Goal: Task Accomplishment & Management: Manage account settings

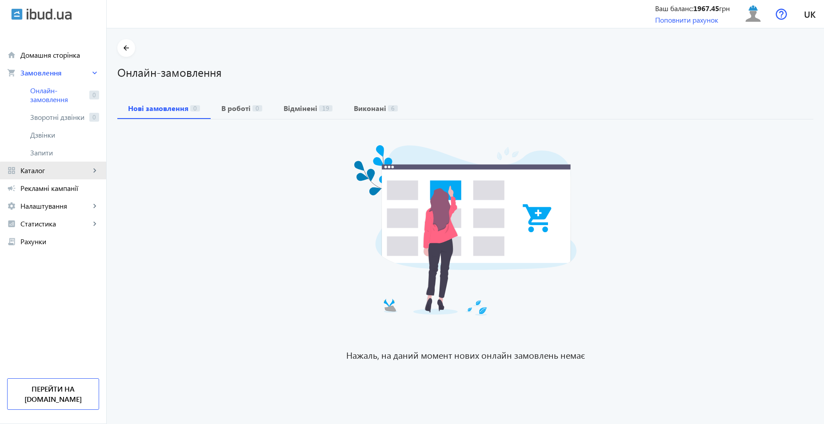
click at [54, 176] on link "grid_view Каталог keyboard_arrow_right" at bounding box center [53, 171] width 106 height 18
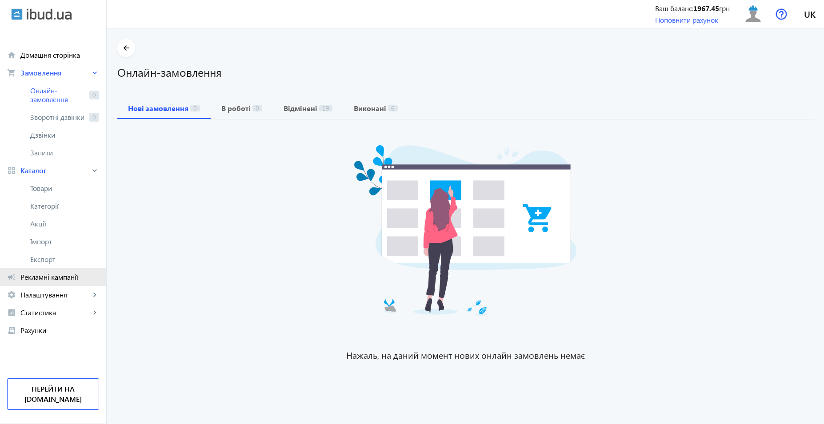
click at [61, 276] on span "Рекламні кампанії" at bounding box center [59, 277] width 79 height 9
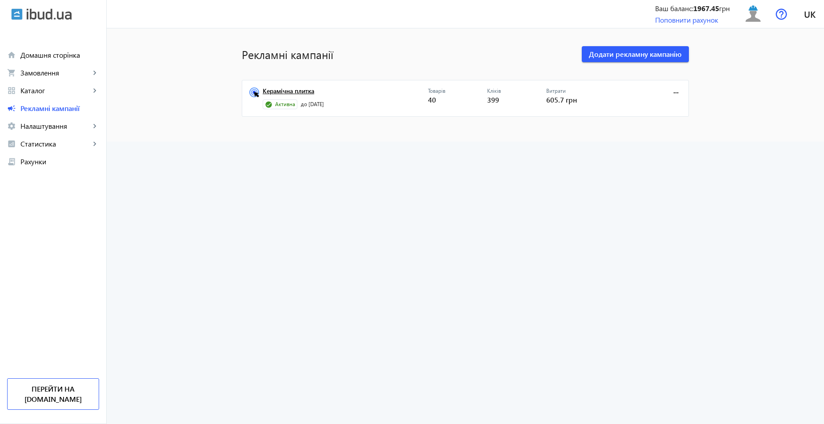
click at [283, 91] on link "Керамічна плитка" at bounding box center [345, 94] width 165 height 12
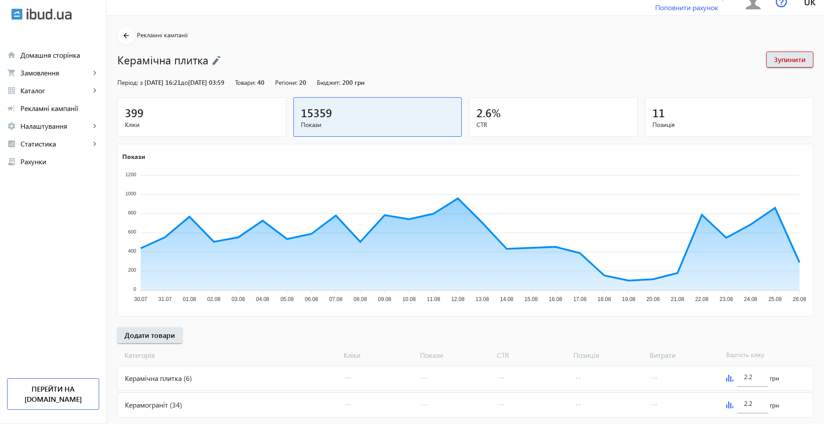
scroll to position [33, 0]
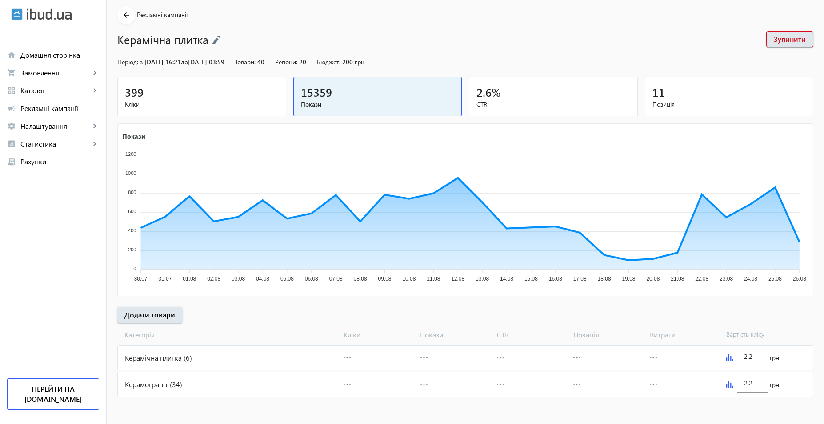
click at [241, 381] on div "Керамограніт (34)" at bounding box center [229, 385] width 222 height 24
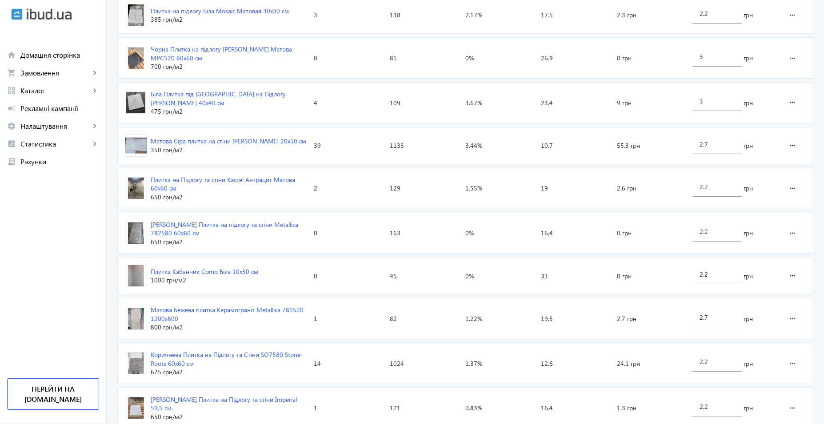
scroll to position [1277, 0]
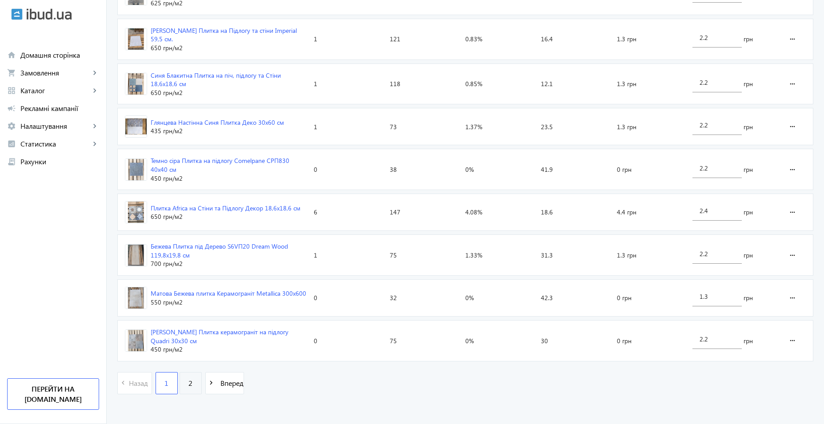
click at [188, 382] on span "2" at bounding box center [190, 384] width 4 height 10
